Goal: Find specific page/section: Find specific page/section

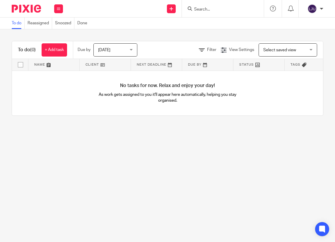
click at [208, 7] on input "Search" at bounding box center [219, 9] width 53 height 5
type input "big journey"
click button "submit" at bounding box center [0, 0] width 0 height 0
click at [219, 20] on link at bounding box center [228, 22] width 73 height 9
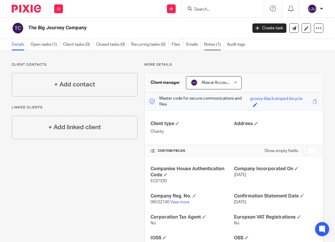
click at [212, 46] on link "Notes (1)" at bounding box center [214, 44] width 20 height 11
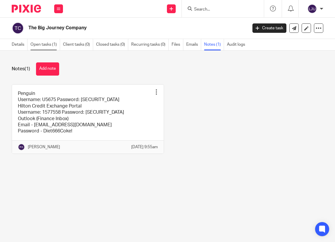
click at [36, 45] on link "Open tasks (1)" at bounding box center [45, 44] width 30 height 11
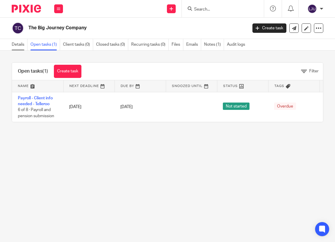
click at [19, 42] on link "Details" at bounding box center [20, 44] width 16 height 11
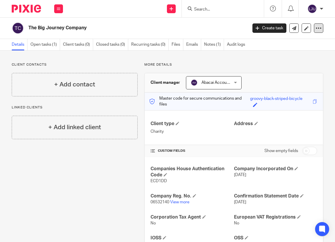
click at [315, 29] on icon at bounding box center [318, 28] width 6 height 6
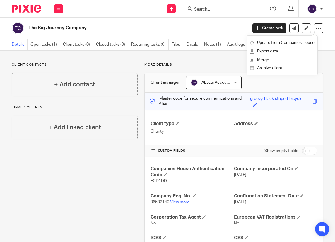
click at [295, 128] on div "Address" at bounding box center [275, 128] width 83 height 14
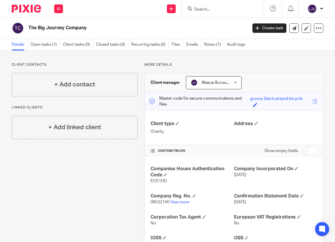
click at [305, 152] on input "checkbox" at bounding box center [309, 151] width 15 height 8
checkbox input "true"
